Goal: Task Accomplishment & Management: Use online tool/utility

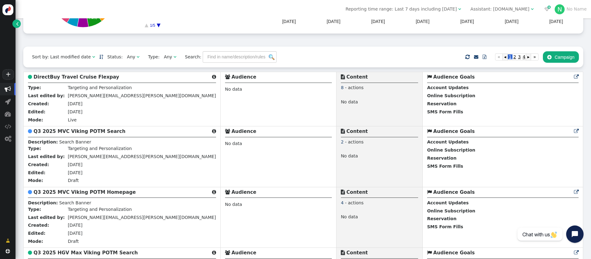
scroll to position [122, 0]
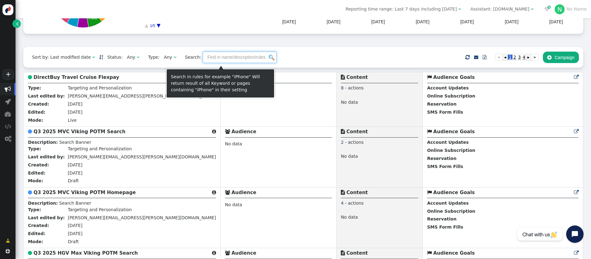
click at [203, 59] on input "text" at bounding box center [240, 56] width 74 height 11
type input "NCL"
click at [269, 60] on img at bounding box center [272, 58] width 6 height 6
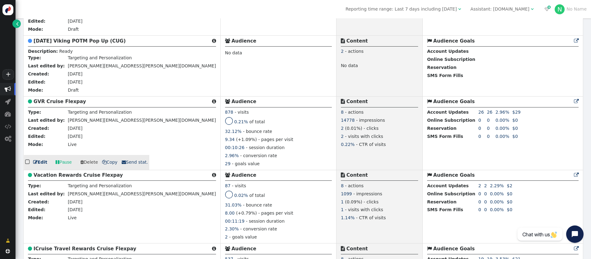
scroll to position [0, 0]
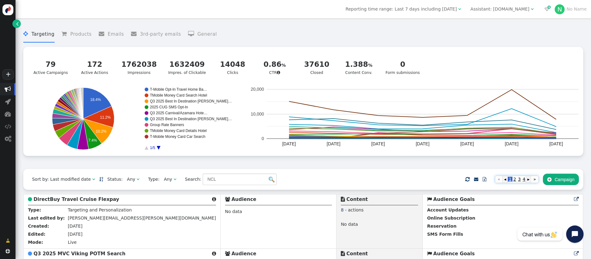
click at [512, 181] on span "2" at bounding box center [514, 178] width 5 height 5
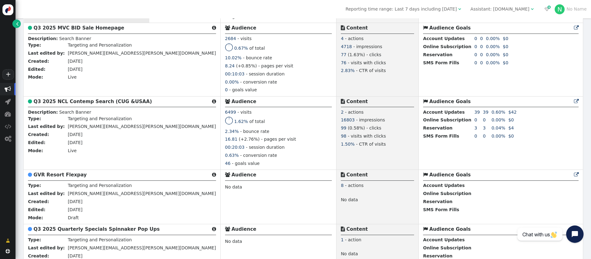
scroll to position [246, 0]
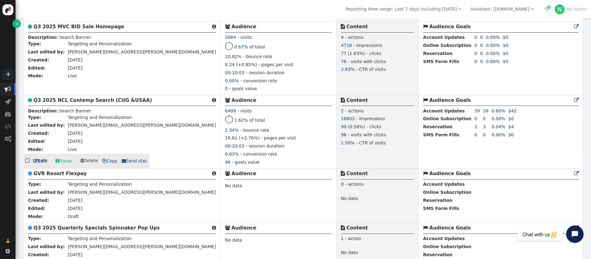
click at [90, 100] on b "Q3 2025 NCL Contemp Search (CUG &USAA)" at bounding box center [92, 100] width 118 height 6
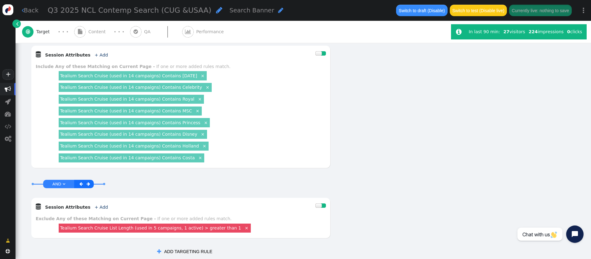
scroll to position [430, 0]
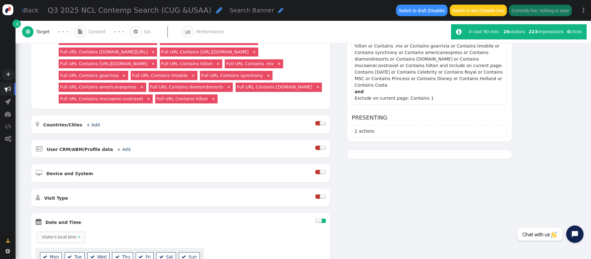
scroll to position [0, 0]
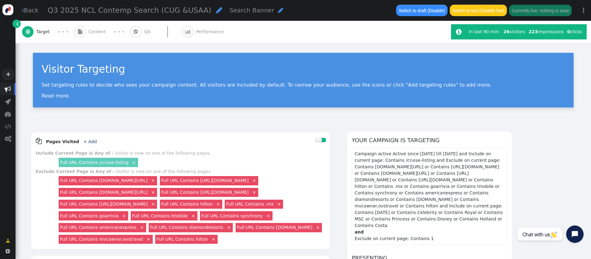
click at [92, 34] on span "Content" at bounding box center [98, 32] width 20 height 7
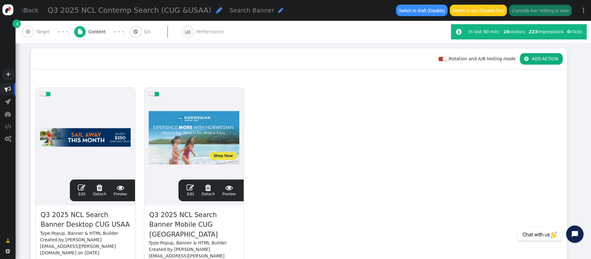
scroll to position [92, 0]
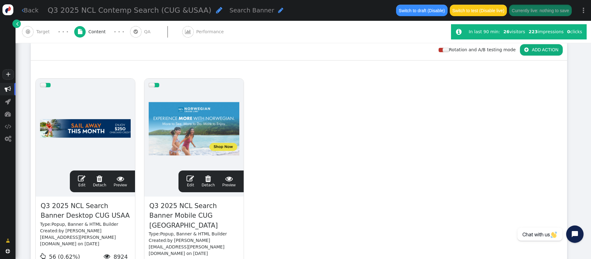
click at [81, 175] on span "" at bounding box center [81, 178] width 7 height 7
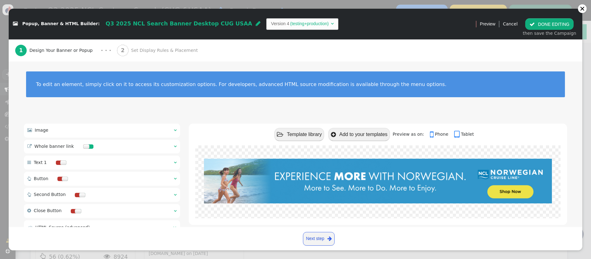
scroll to position [3, 0]
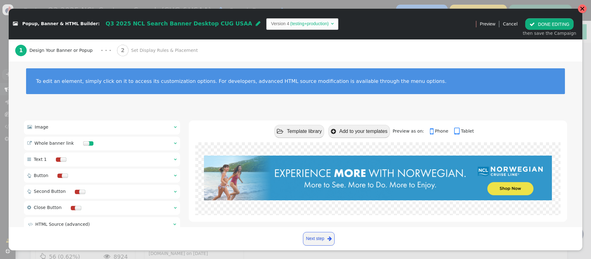
click at [581, 9] on div at bounding box center [581, 8] width 5 height 5
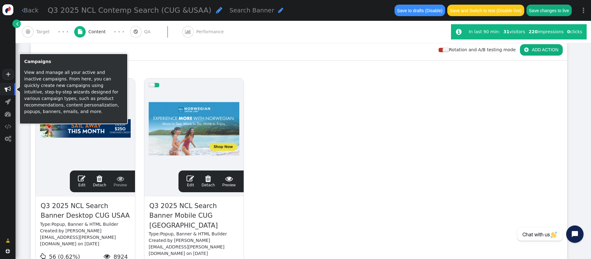
click at [10, 90] on span "" at bounding box center [8, 89] width 6 height 6
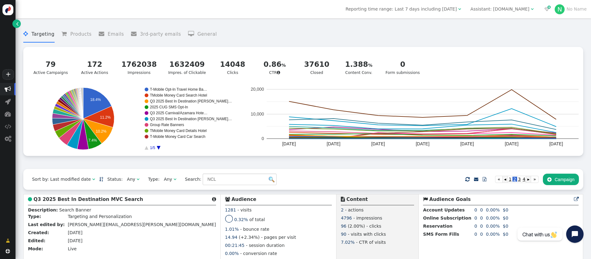
click at [269, 182] on img at bounding box center [272, 179] width 6 height 6
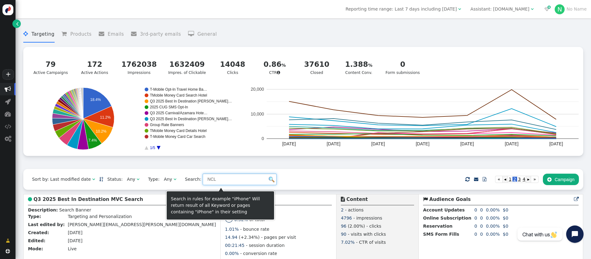
click at [230, 179] on input "NCL" at bounding box center [240, 178] width 74 height 11
drag, startPoint x: 126, startPoint y: 172, endPoint x: 106, endPoint y: 170, distance: 19.6
click at [106, 170] on div "Sort by: Last modified date   Status: Any  Type: Any  Search: NCL     I…" at bounding box center [303, 179] width 560 height 21
drag, startPoint x: 263, startPoint y: 181, endPoint x: 260, endPoint y: 181, distance: 3.2
click at [260, 181] on div at bounding box center [240, 178] width 74 height 11
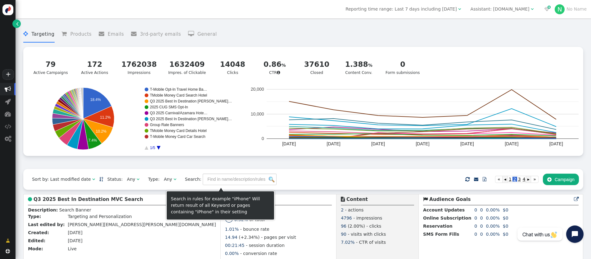
click at [269, 181] on img at bounding box center [272, 179] width 6 height 6
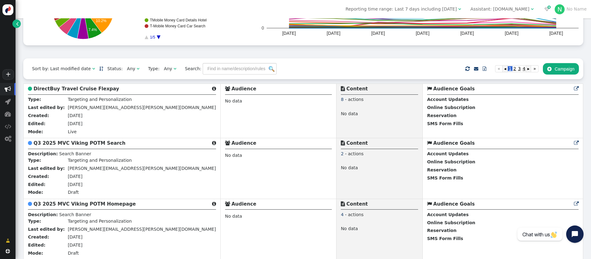
scroll to position [111, 0]
click at [136, 70] on span "" at bounding box center [137, 68] width 3 height 4
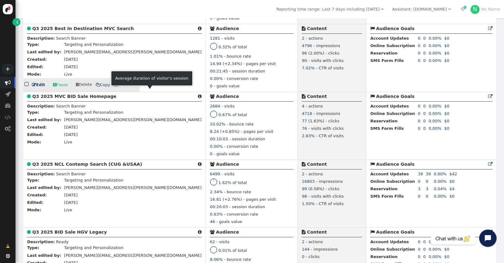
scroll to position [1760, 0]
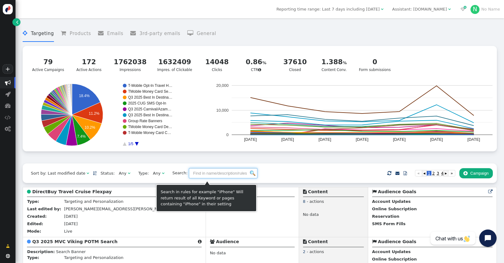
click at [210, 174] on input "text" at bounding box center [223, 173] width 69 height 11
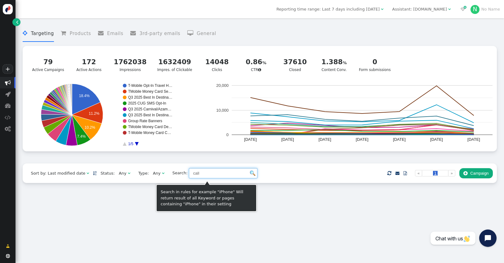
drag, startPoint x: 214, startPoint y: 176, endPoint x: 171, endPoint y: 175, distance: 43.4
click at [171, 175] on span "Search: call" at bounding box center [212, 173] width 89 height 11
type input "in path"
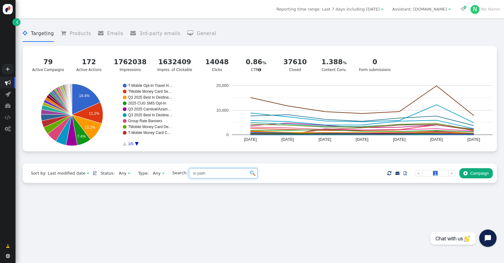
click at [201, 176] on input "in path" at bounding box center [223, 173] width 69 height 11
drag, startPoint x: 203, startPoint y: 176, endPoint x: 146, endPoint y: 172, distance: 57.2
click at [145, 171] on div "Sort by: Last modified date   Status: Any  Type: Any  Search: in path   …" at bounding box center [260, 172] width 474 height 19
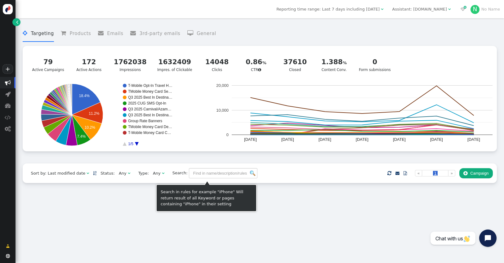
drag, startPoint x: 271, startPoint y: 172, endPoint x: 264, endPoint y: 173, distance: 7.2
click at [271, 171] on div "Sort by: Last modified date   Status: Any  Type: Any  Search:     Impor…" at bounding box center [260, 172] width 474 height 19
click at [250, 175] on img at bounding box center [252, 173] width 5 height 5
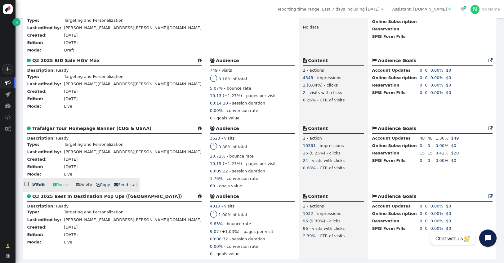
scroll to position [2432, 0]
